Goal: Find specific page/section: Find specific page/section

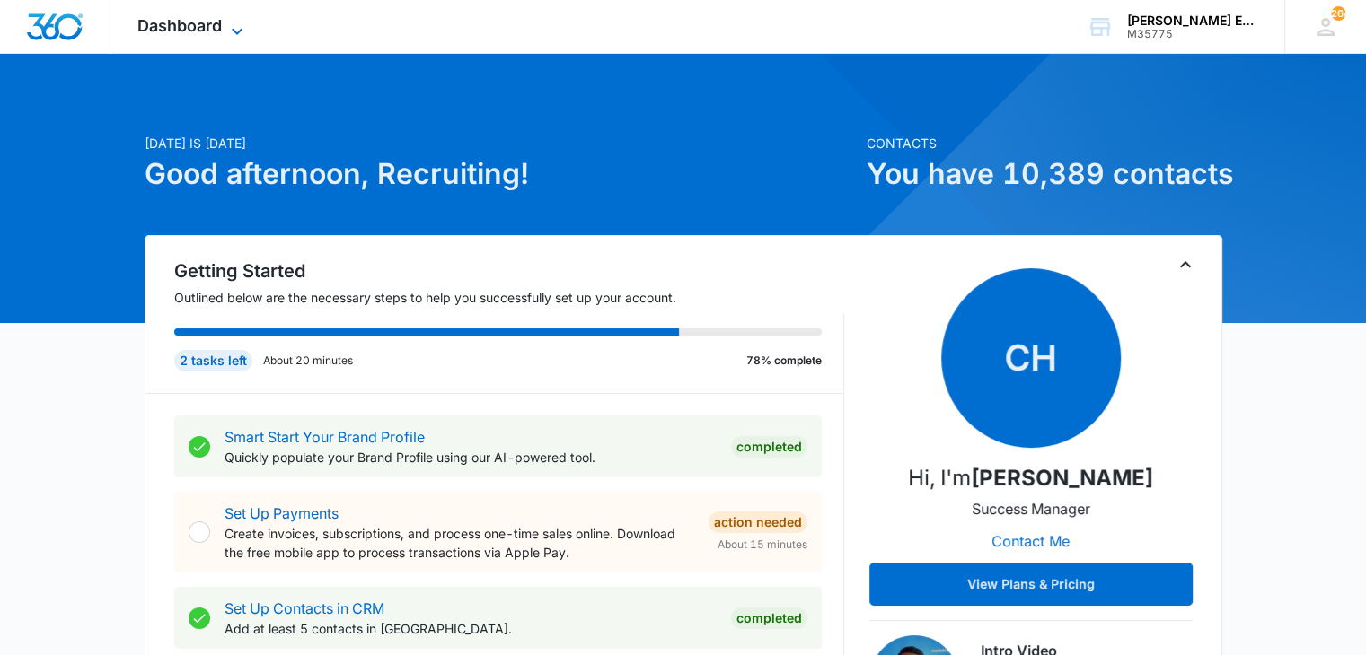
click at [212, 31] on span "Dashboard" at bounding box center [179, 25] width 84 height 19
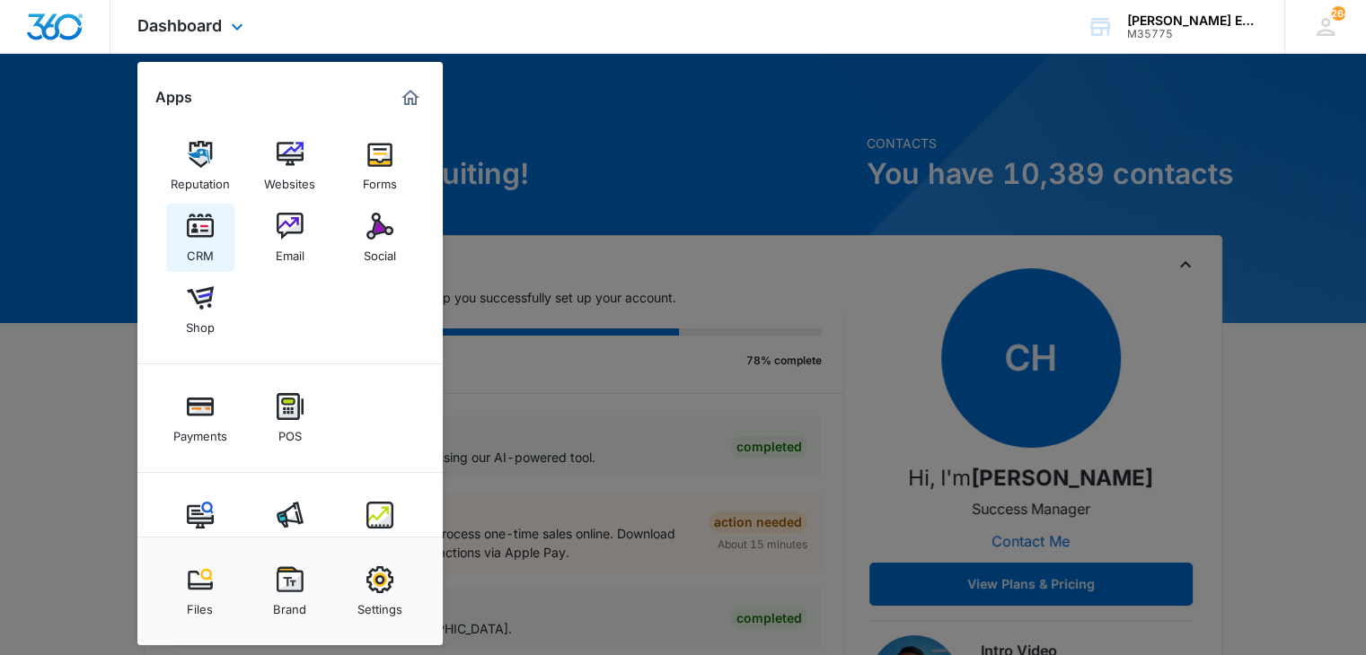
click at [199, 251] on div "CRM" at bounding box center [200, 251] width 27 height 23
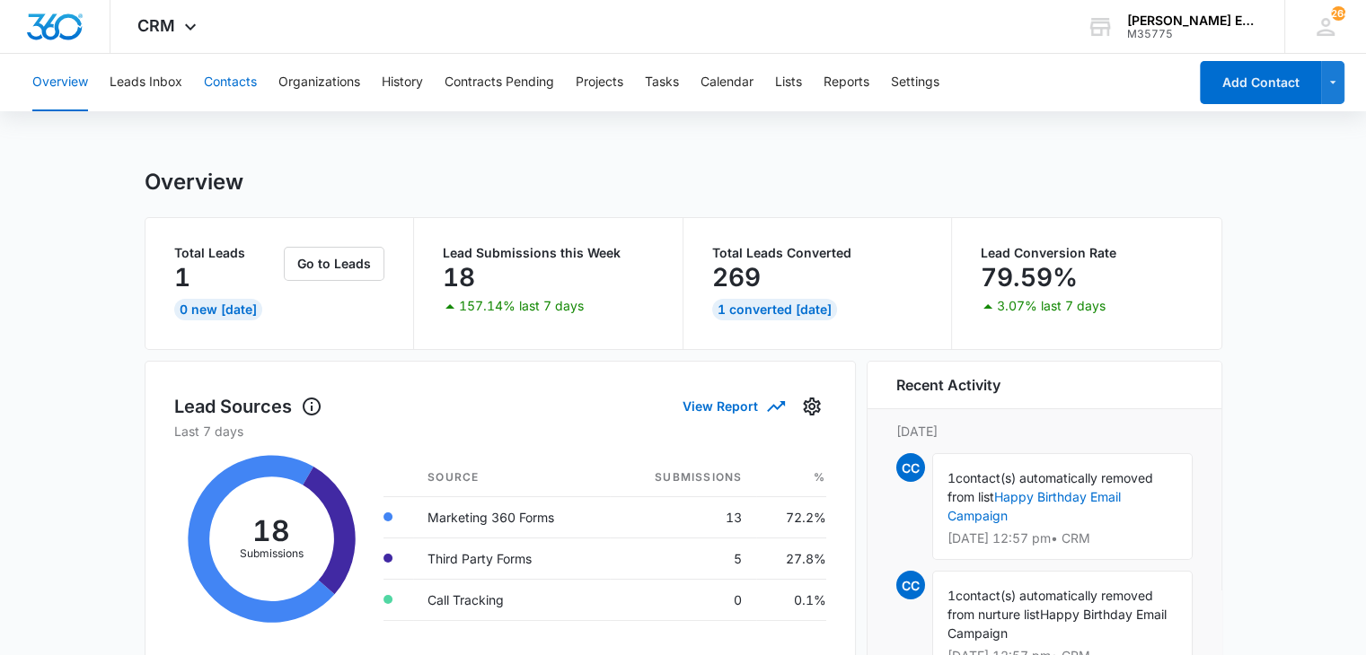
click at [233, 87] on button "Contacts" at bounding box center [230, 82] width 53 height 57
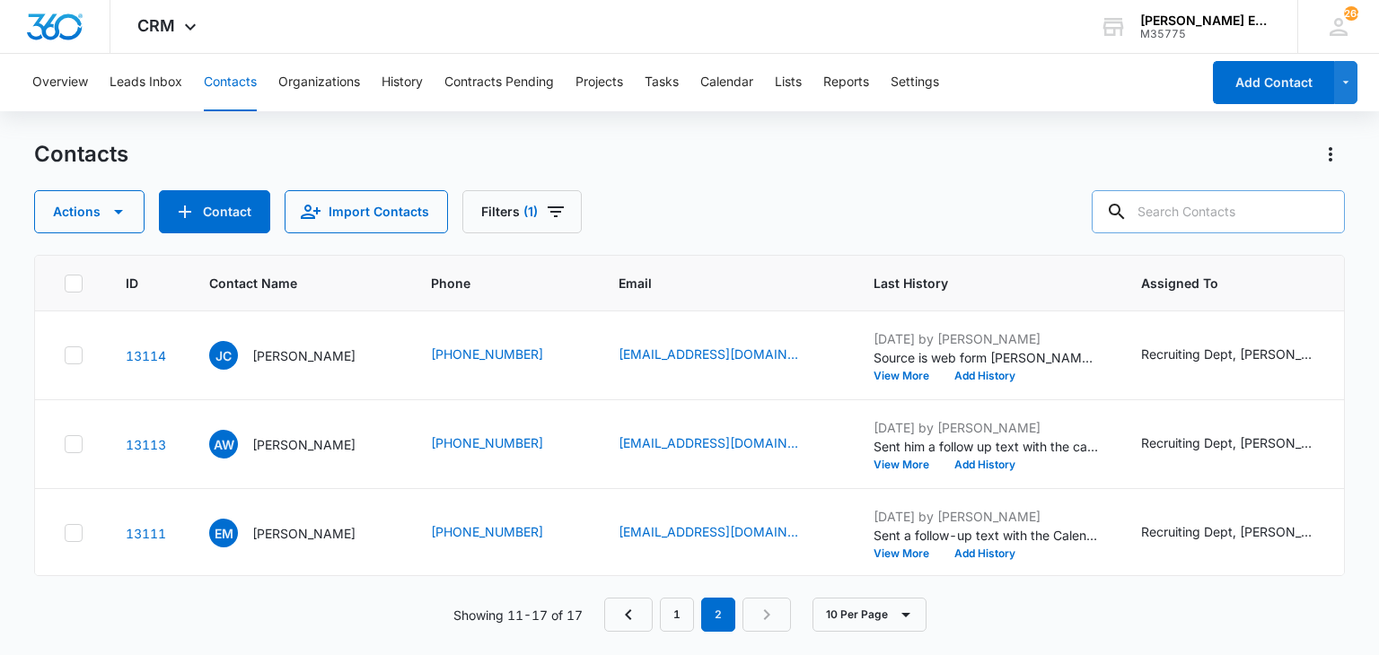
click at [1174, 214] on input "text" at bounding box center [1218, 211] width 253 height 43
